Goal: Task Accomplishment & Management: Complete application form

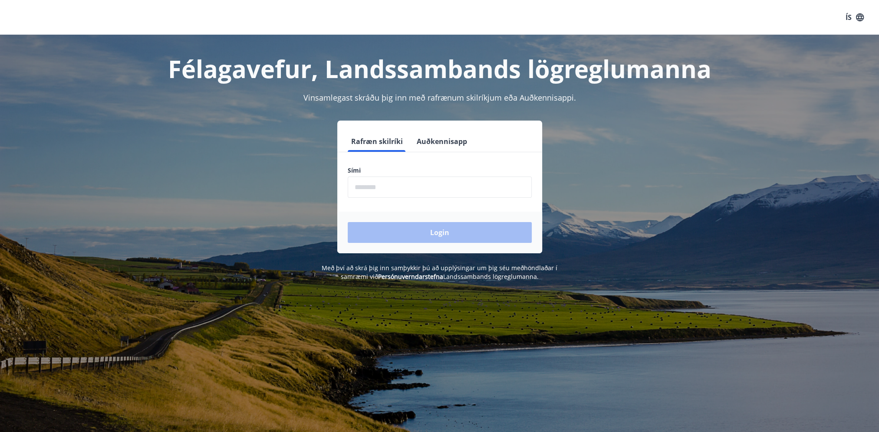
click at [380, 191] on input "phone" at bounding box center [440, 187] width 184 height 21
type input "********"
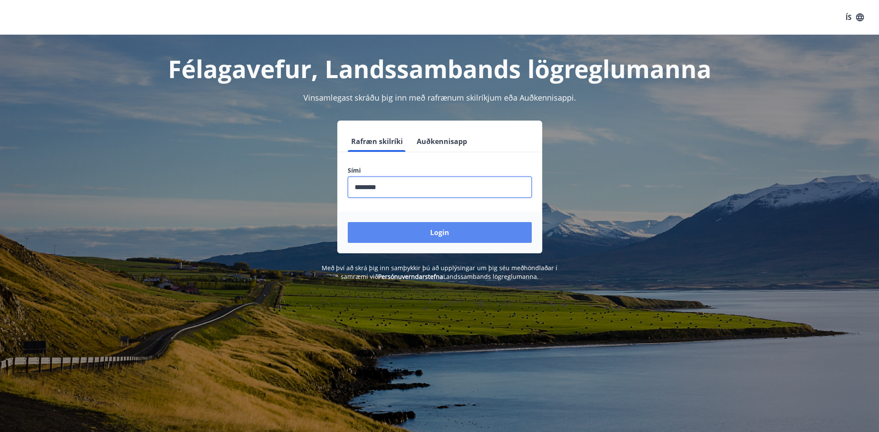
click at [436, 233] on button "Login" at bounding box center [440, 232] width 184 height 21
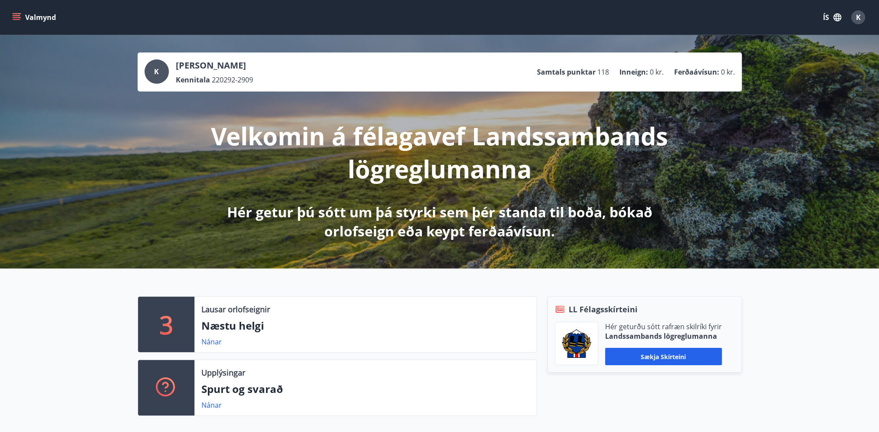
click at [20, 17] on icon "menu" at bounding box center [16, 17] width 9 height 9
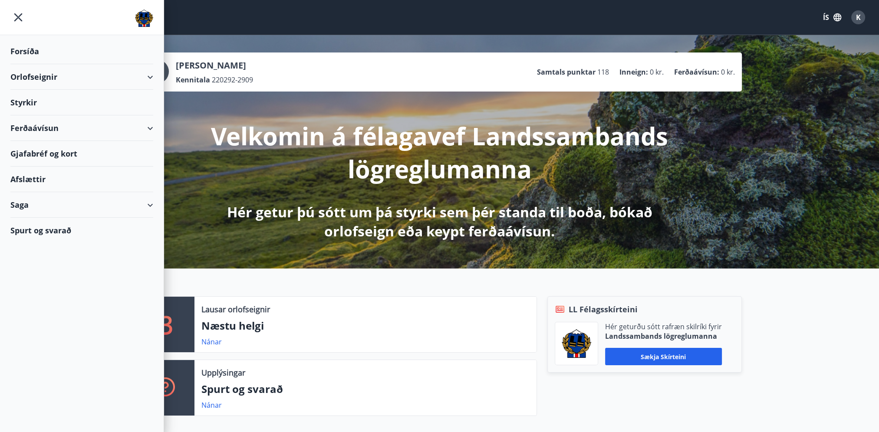
click at [27, 102] on div "Styrkir" at bounding box center [81, 103] width 143 height 26
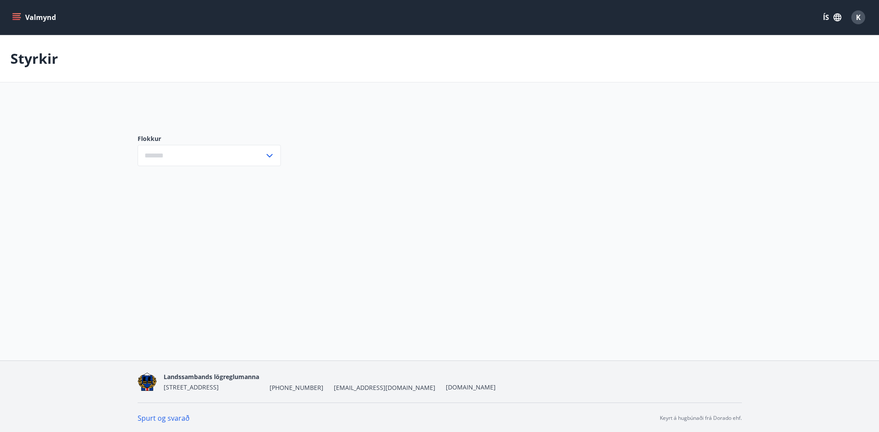
type input "***"
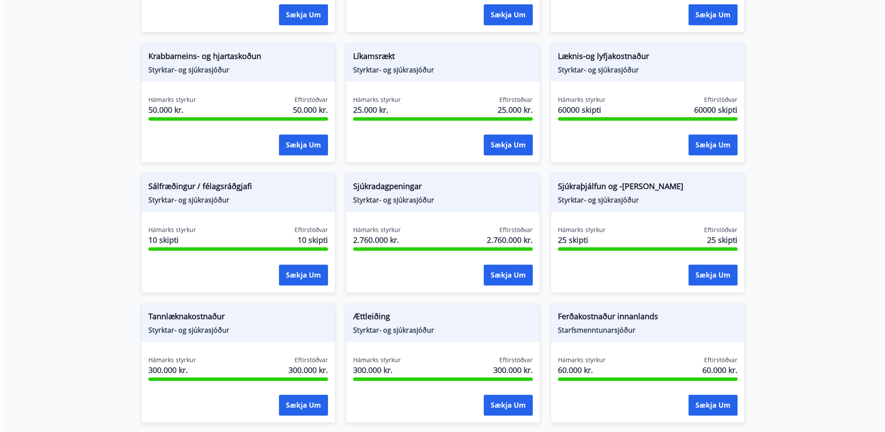
scroll to position [521, 0]
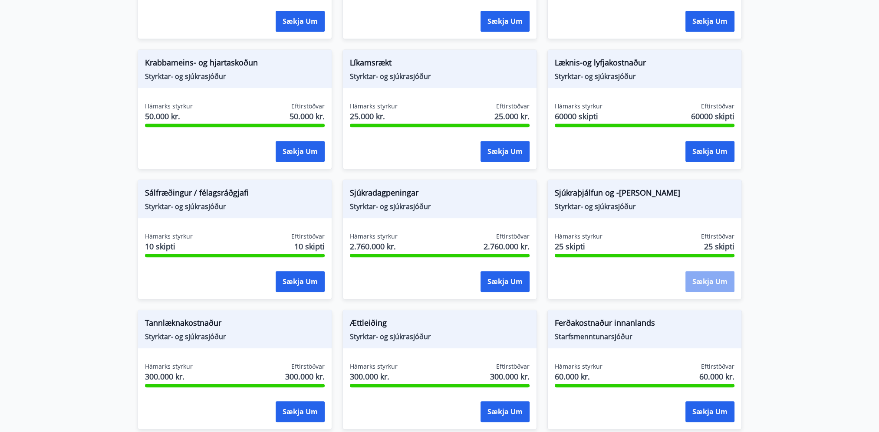
click at [707, 274] on button "Sækja um" at bounding box center [709, 281] width 49 height 21
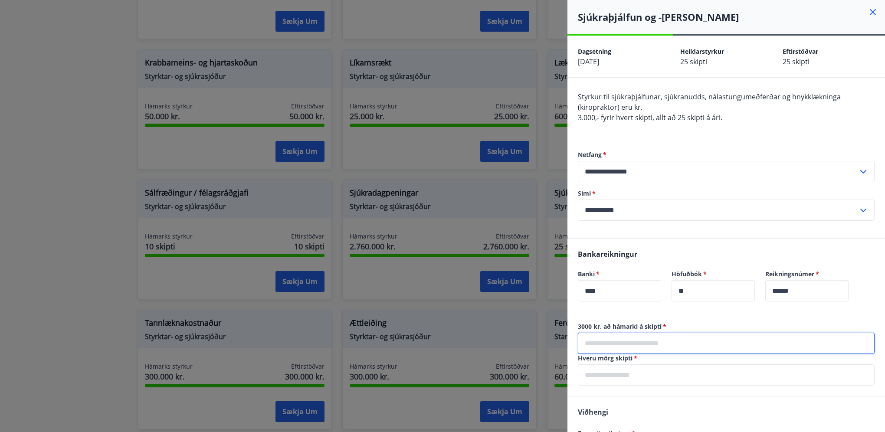
click at [638, 341] on input "text" at bounding box center [726, 343] width 297 height 21
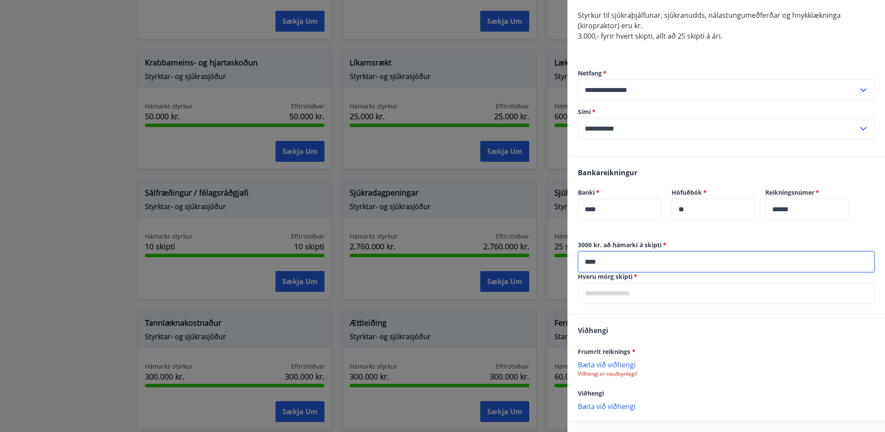
scroll to position [87, 0]
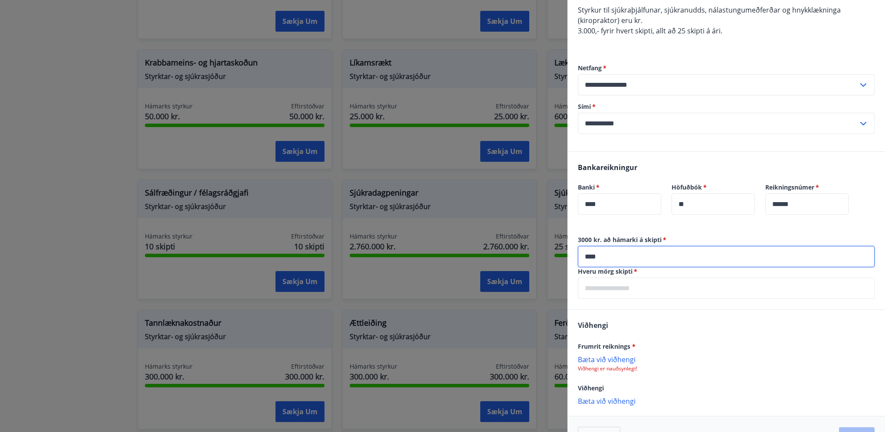
type input "****"
click at [598, 293] on input "text" at bounding box center [726, 288] width 297 height 21
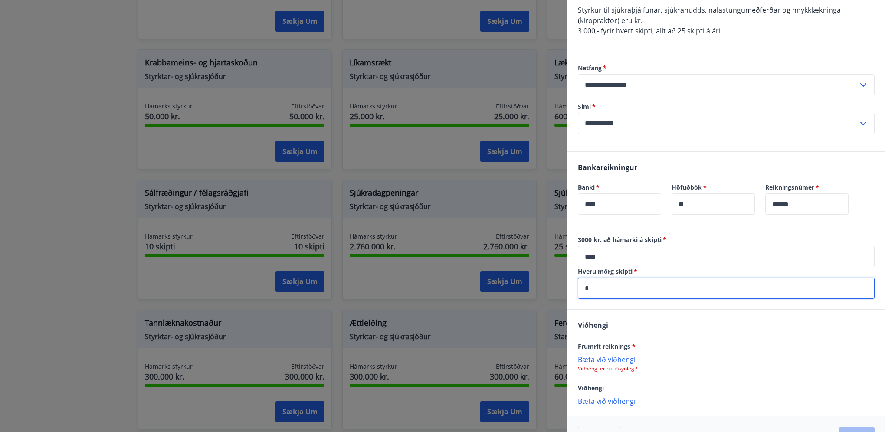
scroll to position [113, 0]
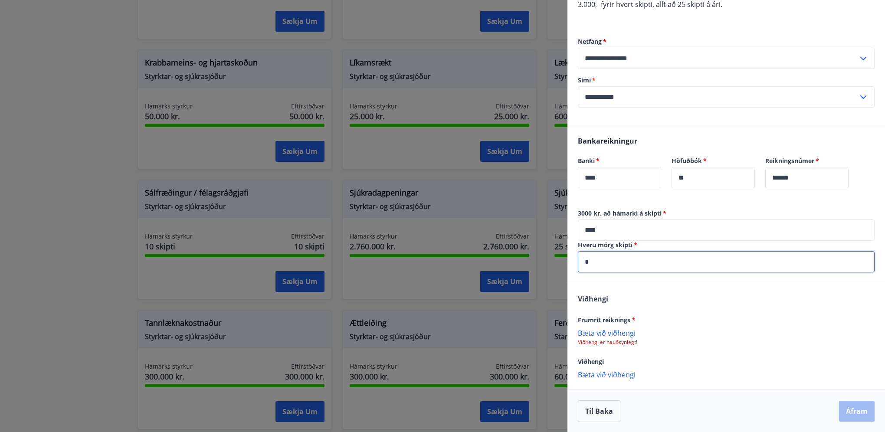
type input "*"
click at [595, 332] on p "Bæta við viðhengi" at bounding box center [726, 333] width 297 height 9
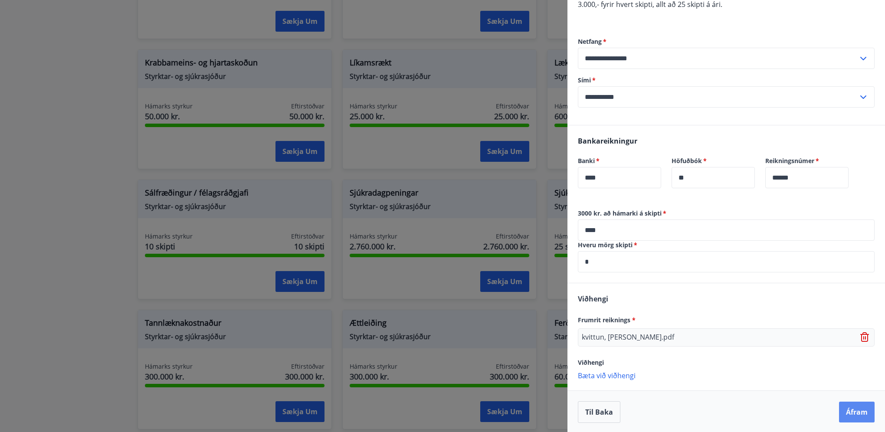
click at [855, 410] on button "Áfram" at bounding box center [857, 412] width 36 height 21
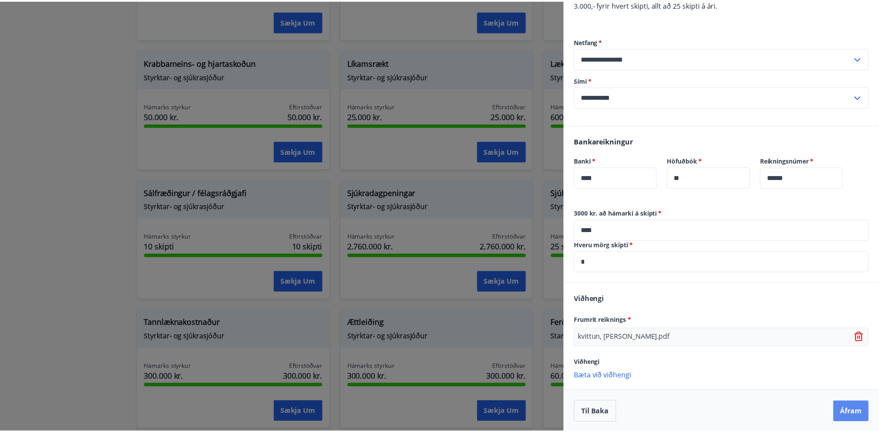
scroll to position [0, 0]
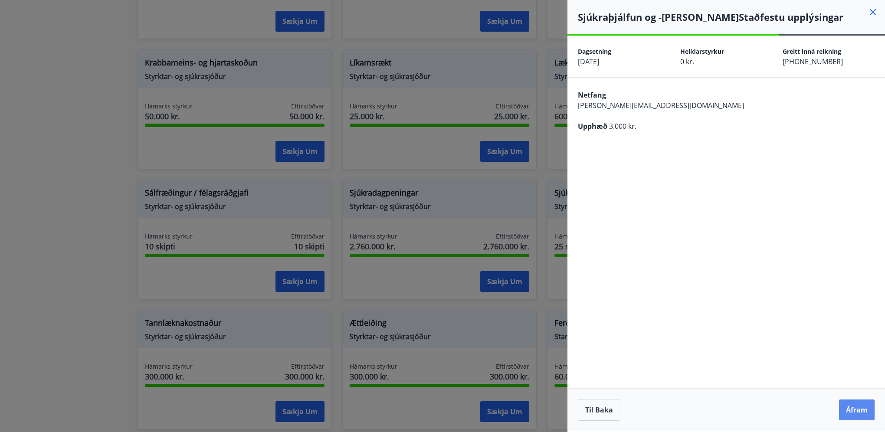
click at [852, 411] on button "Áfram" at bounding box center [857, 410] width 36 height 21
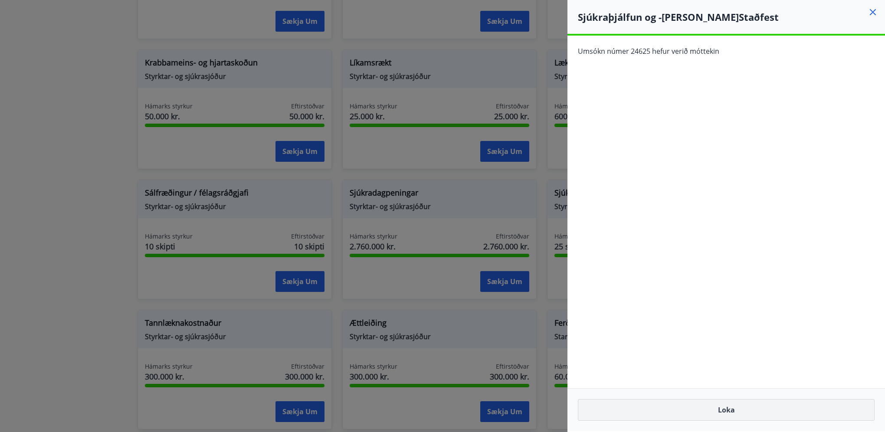
click at [711, 414] on button "Loka" at bounding box center [726, 410] width 297 height 22
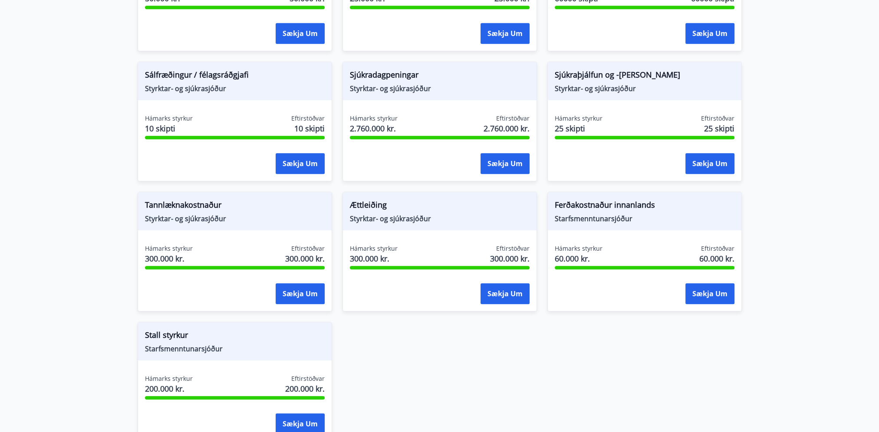
scroll to position [694, 0]
